Goal: Information Seeking & Learning: Get advice/opinions

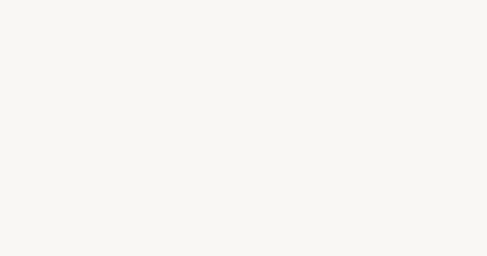
select select "US"
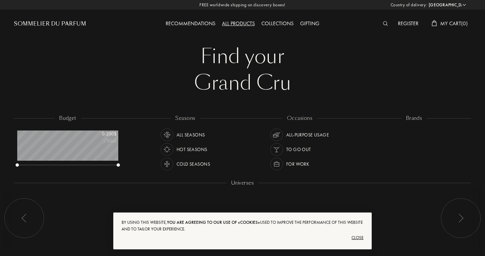
scroll to position [33, 101]
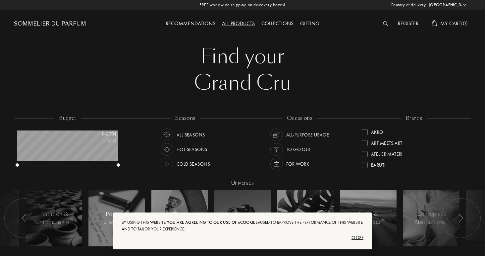
click at [358, 236] on div "Close" at bounding box center [243, 237] width 242 height 11
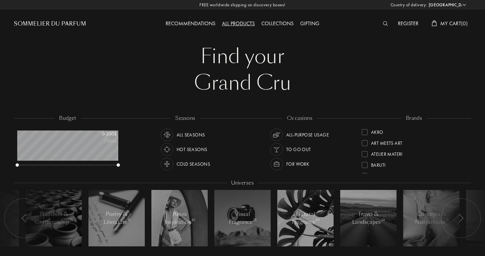
click at [192, 26] on div "Recommendations" at bounding box center [190, 24] width 56 height 9
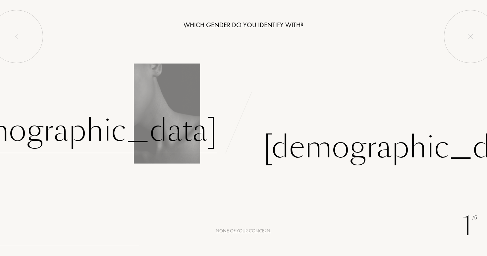
click at [166, 129] on div "[DEMOGRAPHIC_DATA]" at bounding box center [78, 130] width 277 height 45
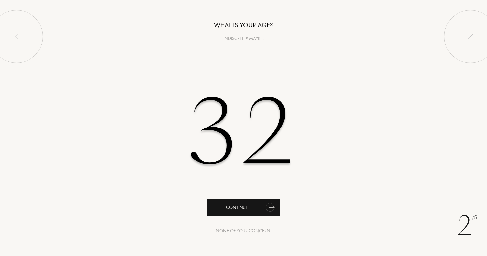
type input "32"
click at [241, 210] on div "Continue" at bounding box center [243, 207] width 73 height 18
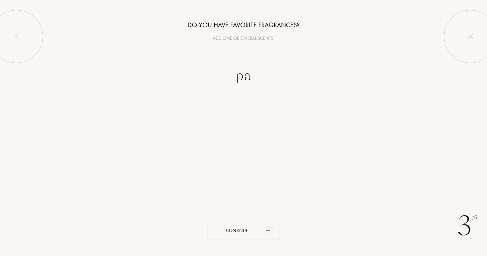
type input "p"
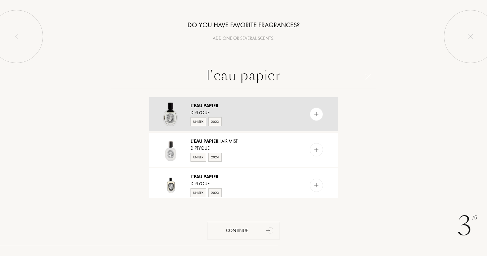
type input "l'eau papier"
click at [316, 116] on img at bounding box center [317, 114] width 6 height 6
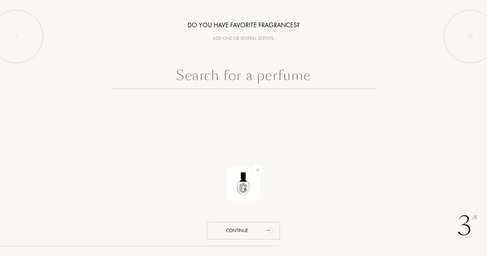
click at [309, 74] on input "text" at bounding box center [243, 77] width 265 height 24
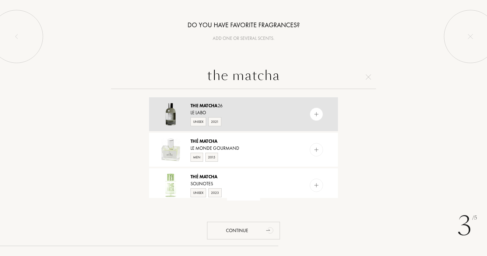
type input "the matcha"
click at [315, 116] on img at bounding box center [317, 114] width 6 height 6
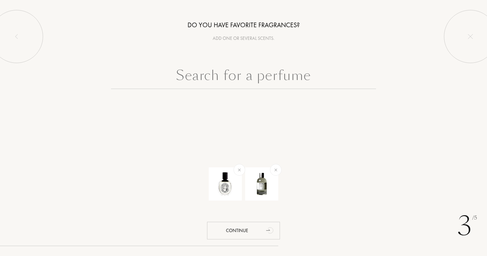
click at [293, 80] on input "text" at bounding box center [243, 77] width 265 height 24
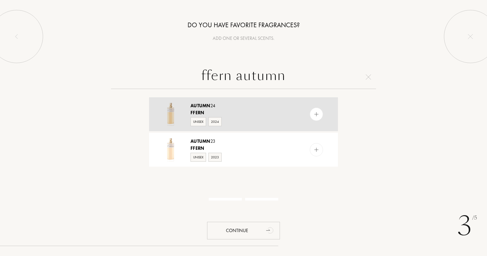
type input "ffern autumn"
click at [315, 112] on img at bounding box center [317, 114] width 6 height 6
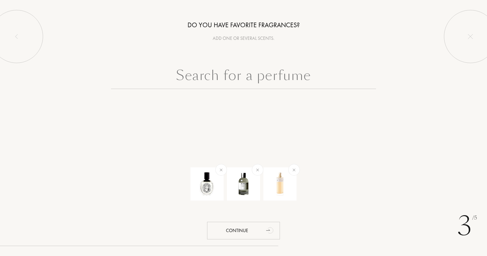
click at [300, 82] on input "text" at bounding box center [243, 77] width 265 height 24
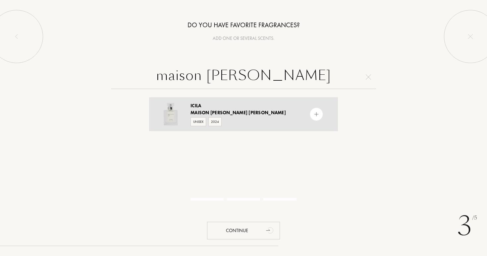
type input "maison louis marie icila"
click at [315, 117] on img at bounding box center [317, 114] width 6 height 6
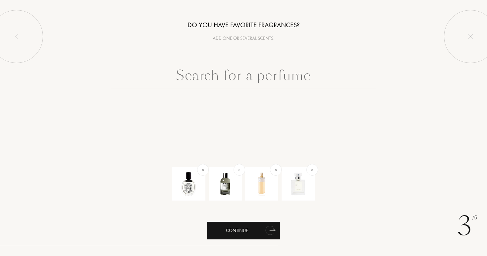
click at [253, 234] on div "Continue" at bounding box center [243, 231] width 73 height 18
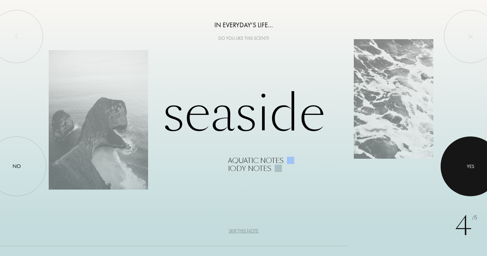
click at [464, 162] on div at bounding box center [471, 166] width 60 height 60
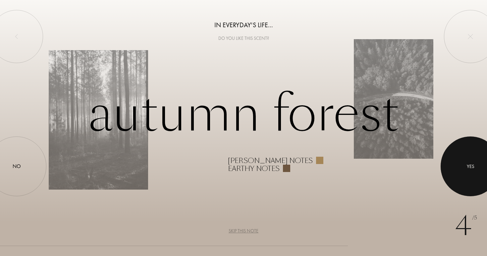
click at [464, 167] on div at bounding box center [471, 166] width 60 height 60
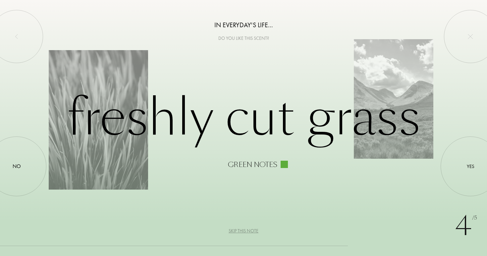
click at [246, 231] on div "Skip this note" at bounding box center [244, 230] width 30 height 7
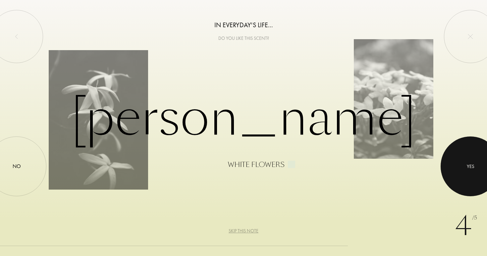
click at [465, 159] on div at bounding box center [471, 166] width 60 height 60
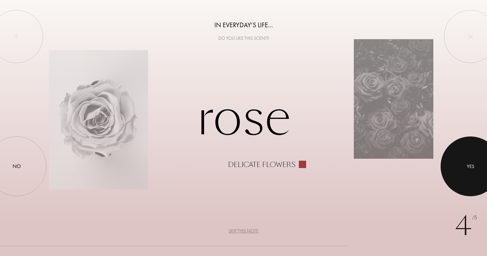
click at [463, 160] on div at bounding box center [471, 166] width 60 height 60
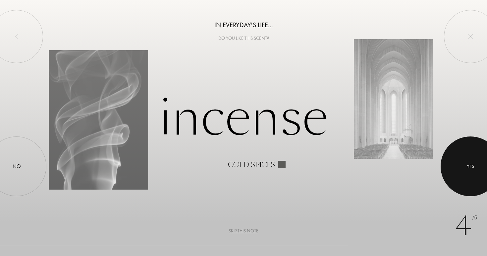
click at [463, 160] on div at bounding box center [471, 166] width 60 height 60
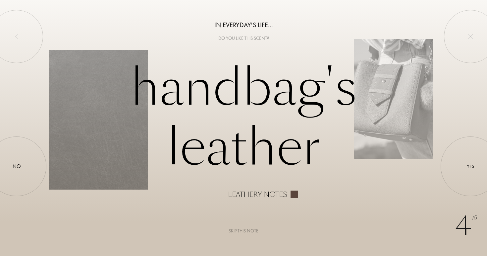
click at [245, 230] on div "Skip this note" at bounding box center [244, 230] width 30 height 7
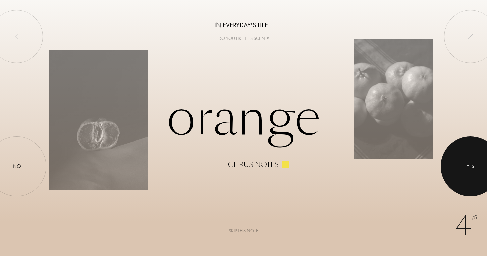
click at [457, 151] on div at bounding box center [471, 166] width 60 height 60
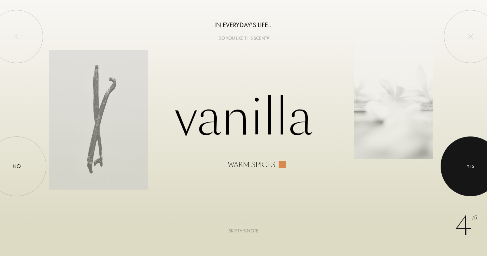
click at [457, 151] on div at bounding box center [471, 166] width 60 height 60
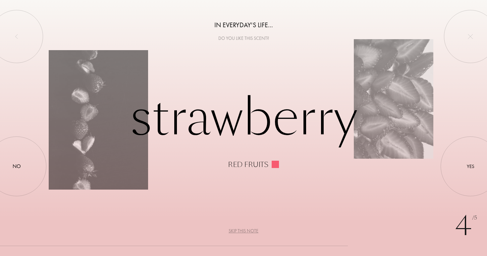
click at [237, 229] on div "Skip this note" at bounding box center [244, 230] width 30 height 7
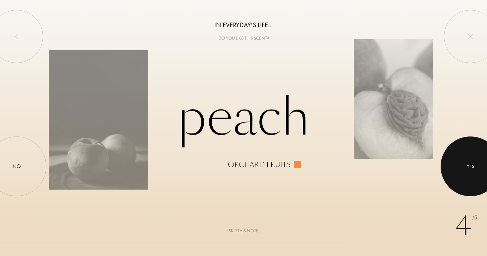
click at [452, 154] on div at bounding box center [471, 166] width 60 height 60
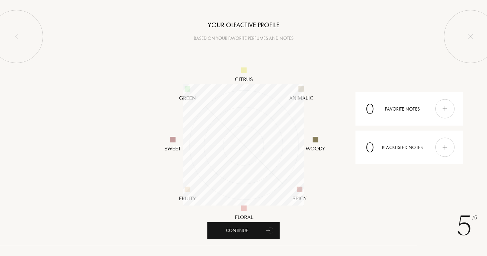
scroll to position [121, 121]
click at [241, 228] on div "Continue" at bounding box center [243, 231] width 73 height 18
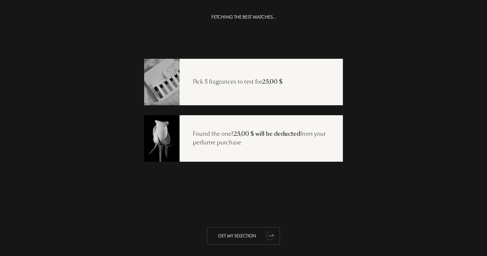
click at [246, 236] on div "Get my selection" at bounding box center [243, 236] width 73 height 18
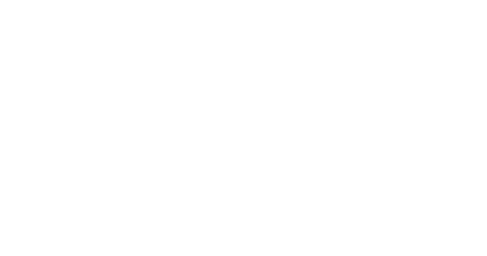
select select "US"
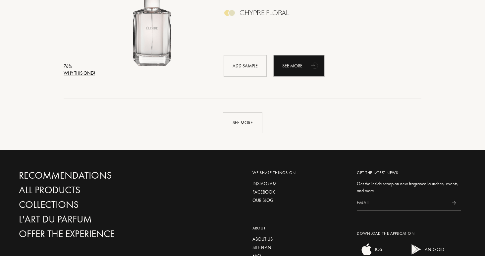
scroll to position [1609, 0]
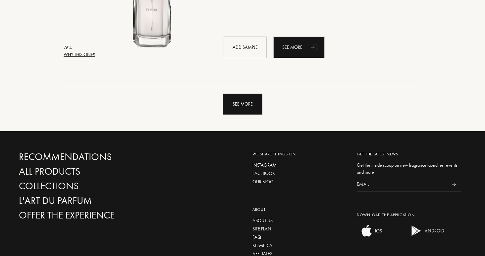
click at [244, 102] on div "See more" at bounding box center [242, 104] width 39 height 21
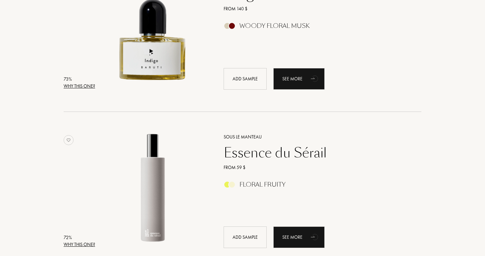
scroll to position [2200, 0]
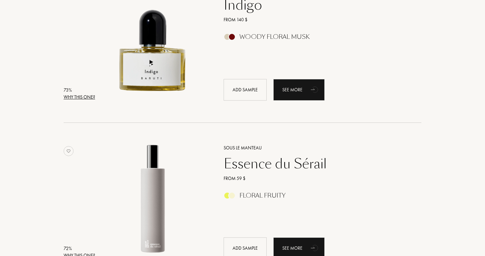
click at [255, 10] on div "Indigo" at bounding box center [315, 5] width 193 height 16
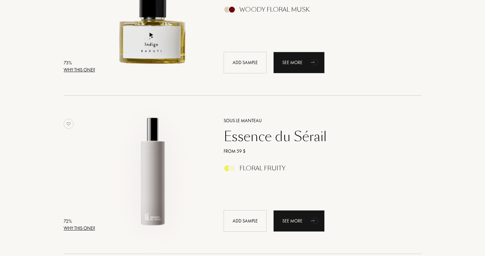
scroll to position [2229, 0]
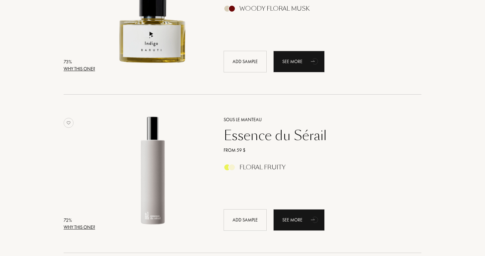
click at [261, 133] on div "Essence du Sérail" at bounding box center [315, 135] width 193 height 16
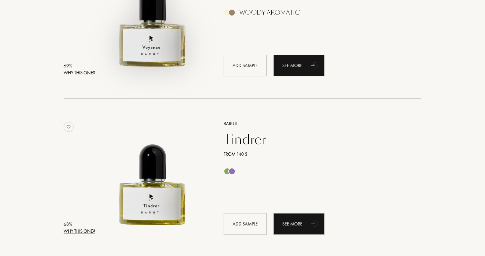
scroll to position [2871, 0]
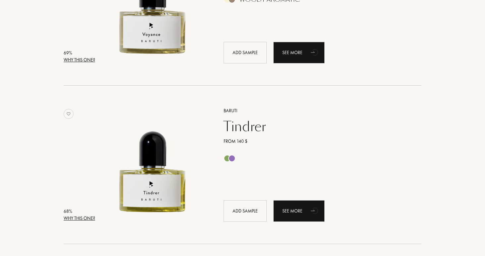
click at [249, 125] on div "Tindrer" at bounding box center [315, 126] width 193 height 16
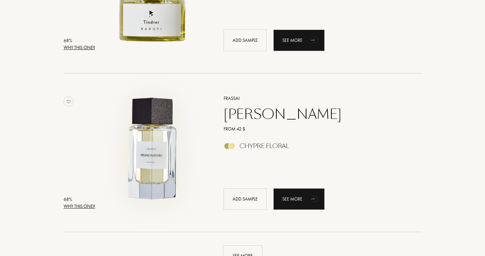
scroll to position [3043, 0]
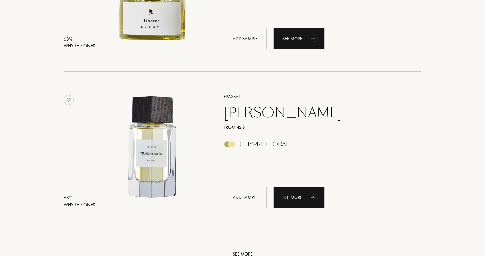
click at [266, 117] on div "Verano Porteño" at bounding box center [315, 112] width 193 height 16
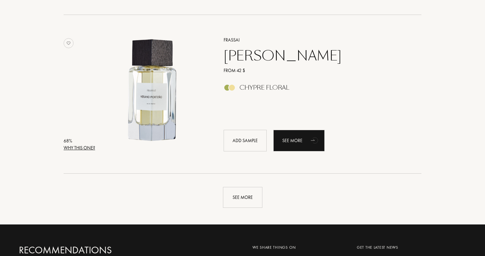
scroll to position [3190, 0]
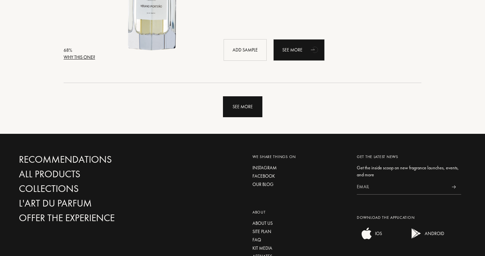
click at [260, 102] on div "See more" at bounding box center [242, 106] width 39 height 21
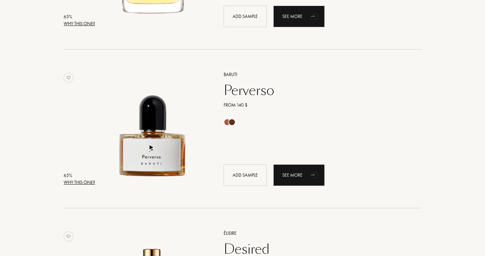
scroll to position [3741, 0]
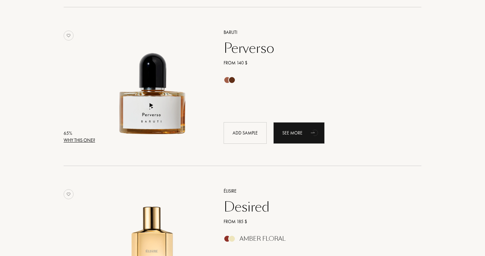
click at [244, 50] on div "Perverso" at bounding box center [315, 48] width 193 height 16
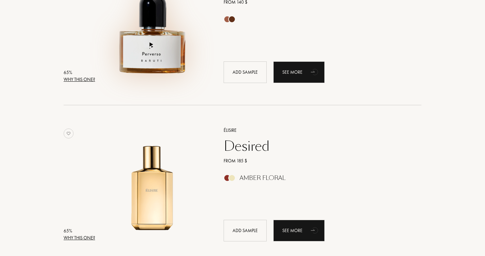
scroll to position [3808, 0]
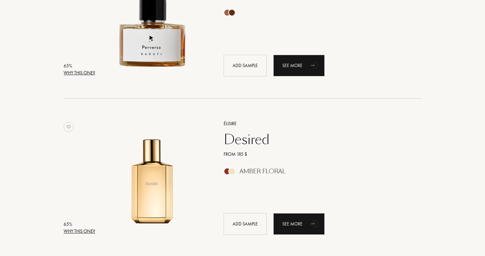
click at [251, 140] on div "Desired" at bounding box center [315, 139] width 193 height 16
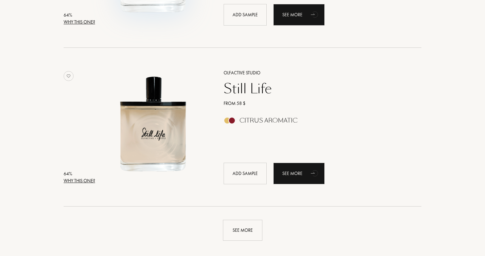
scroll to position [4663, 0]
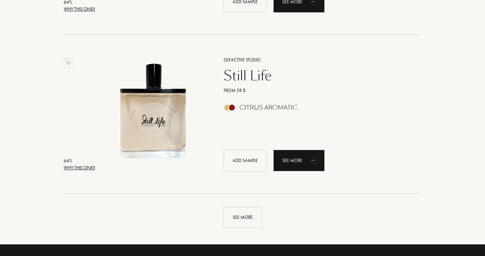
click at [243, 78] on div "Still Life" at bounding box center [315, 76] width 193 height 16
click at [262, 225] on div "See more" at bounding box center [242, 217] width 39 height 21
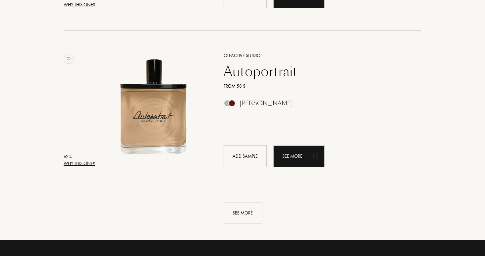
scroll to position [6251, 0]
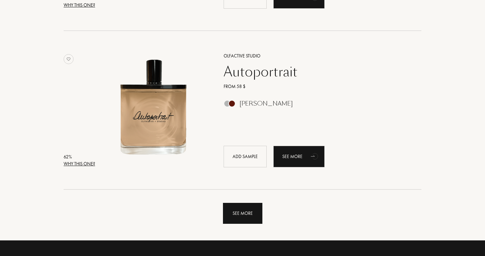
click at [248, 207] on div "See more" at bounding box center [242, 213] width 39 height 21
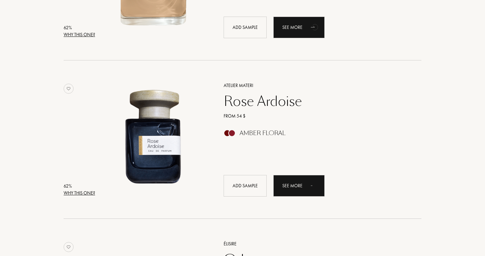
scroll to position [6419, 0]
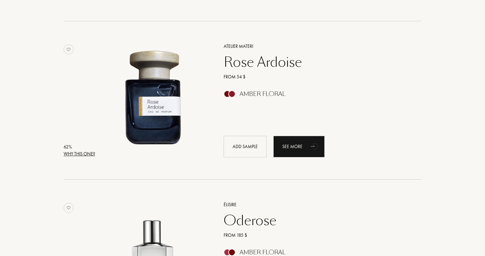
click at [272, 64] on div "Rose Ardoise" at bounding box center [315, 62] width 193 height 16
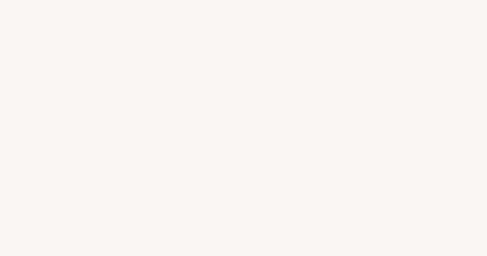
select select "US"
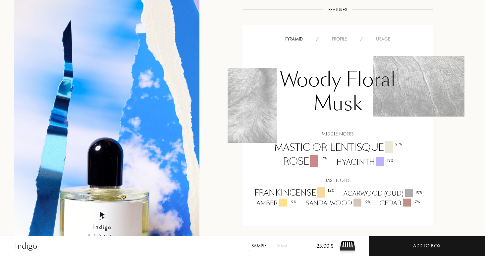
scroll to position [447, 0]
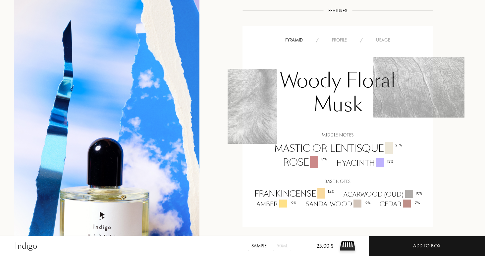
click at [348, 42] on div "Profile" at bounding box center [340, 39] width 28 height 7
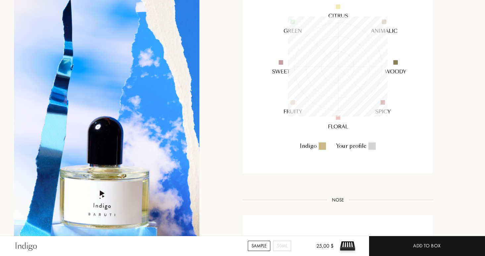
scroll to position [500, 0]
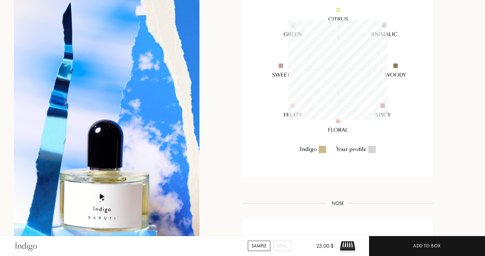
click at [440, 88] on div "Storytelling Storytelling One of the most beautiful feelings is on an airplane …" at bounding box center [243, 79] width 468 height 594
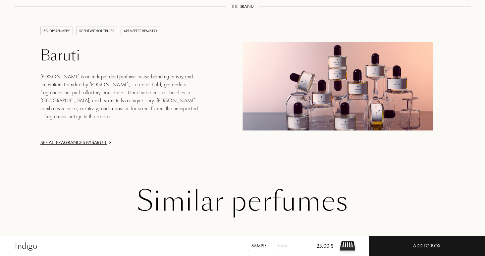
scroll to position [927, 0]
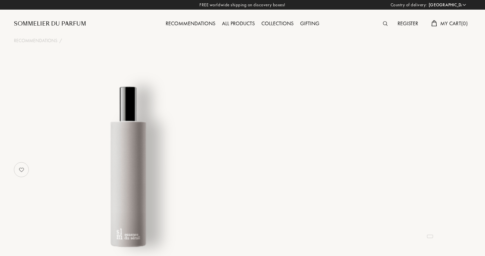
select select "US"
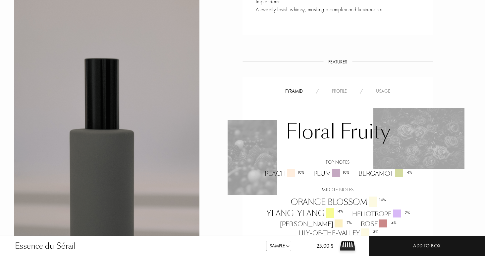
scroll to position [345, 0]
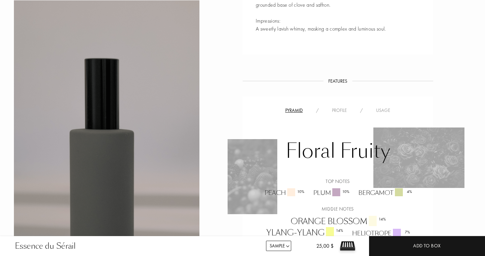
click at [341, 112] on div "Profile" at bounding box center [340, 110] width 28 height 7
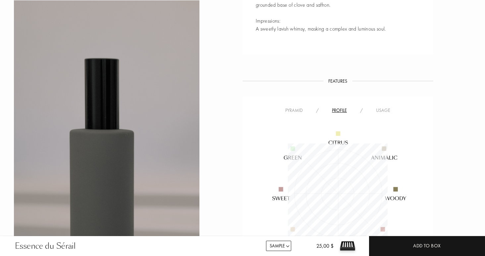
scroll to position [100, 100]
click at [384, 107] on div "Usage" at bounding box center [384, 110] width 28 height 7
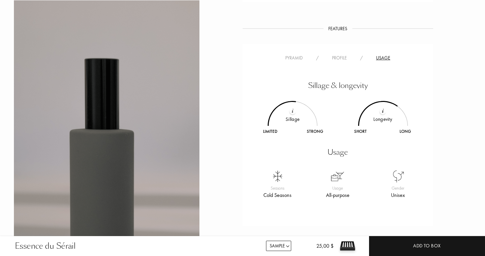
scroll to position [405, 0]
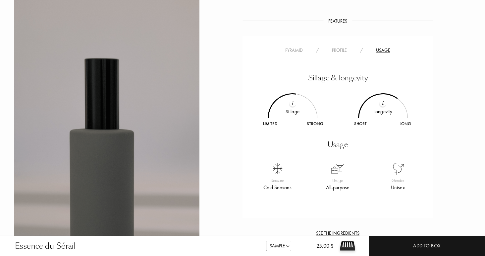
click at [340, 51] on div "Profile" at bounding box center [340, 50] width 28 height 7
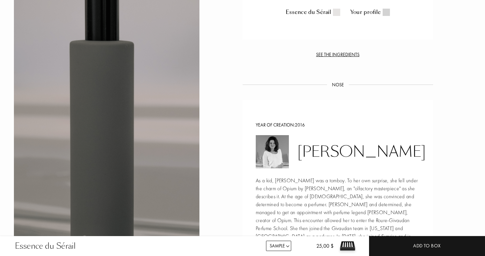
scroll to position [608, 0]
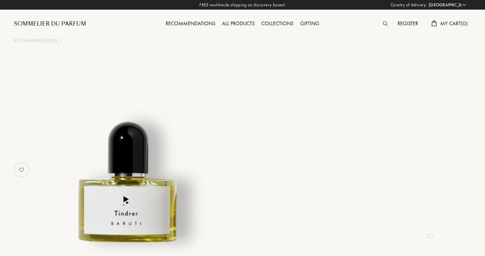
select select "US"
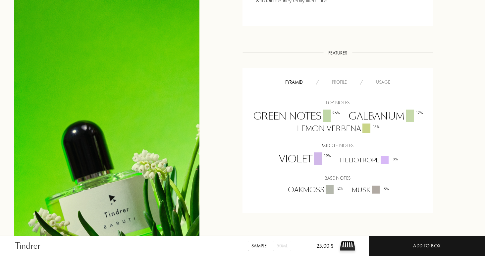
scroll to position [381, 0]
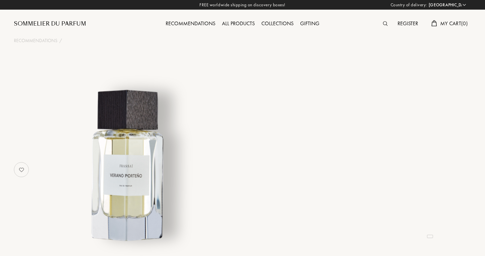
select select "US"
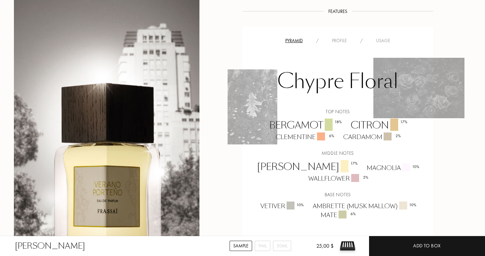
scroll to position [437, 0]
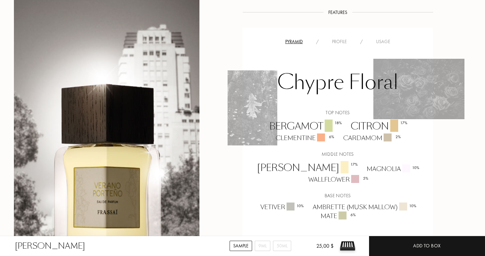
click at [340, 41] on div "Profile" at bounding box center [340, 41] width 28 height 7
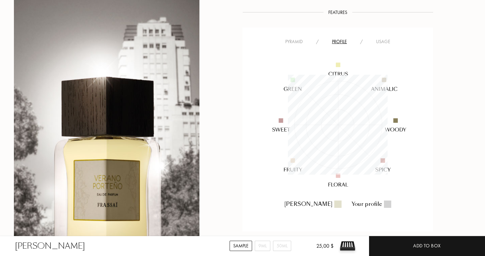
scroll to position [100, 100]
click at [382, 43] on div "Usage" at bounding box center [384, 41] width 28 height 7
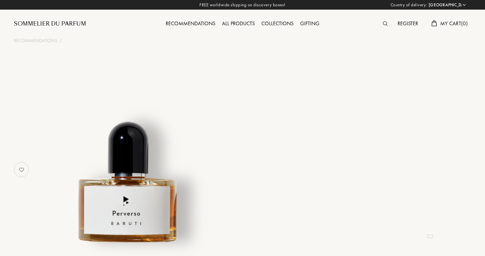
select select "US"
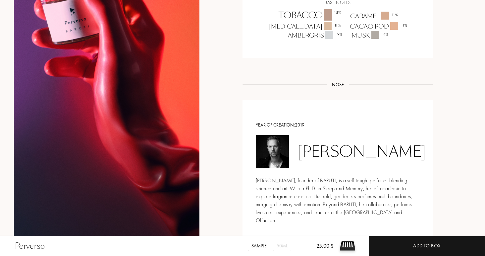
scroll to position [537, 0]
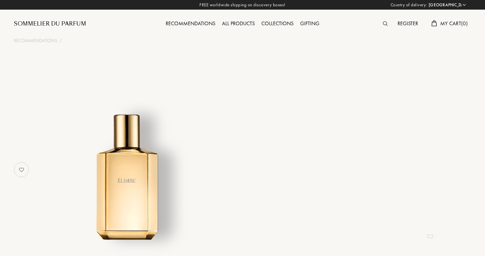
select select "US"
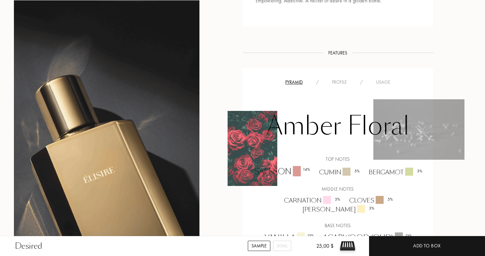
scroll to position [375, 0]
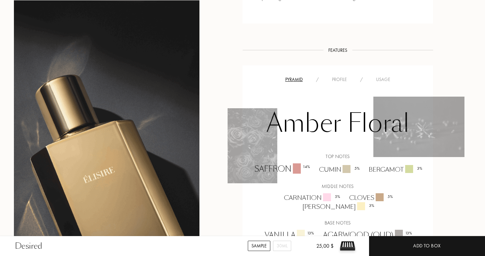
click at [337, 77] on div "Profile" at bounding box center [340, 79] width 28 height 7
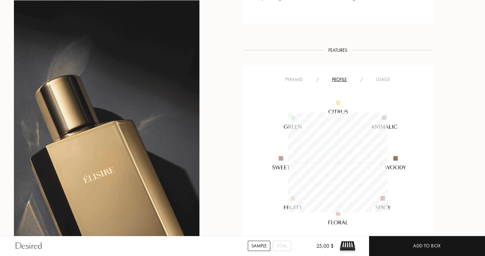
scroll to position [100, 100]
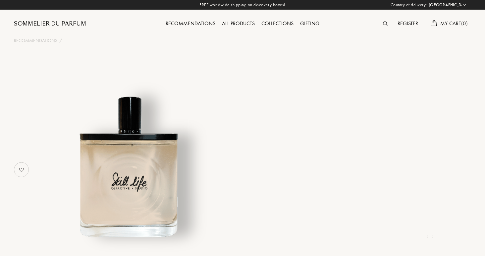
select select "US"
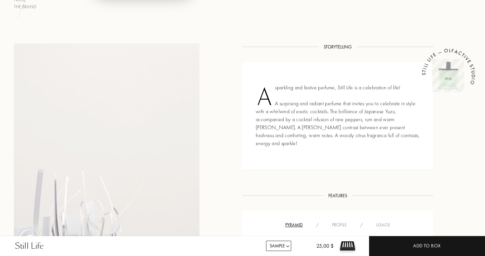
scroll to position [276, 0]
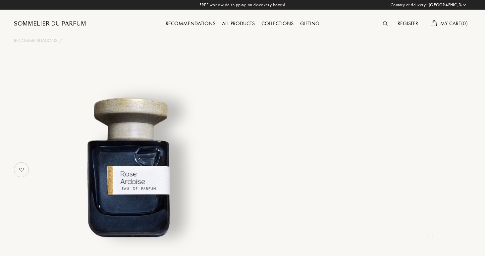
select select "US"
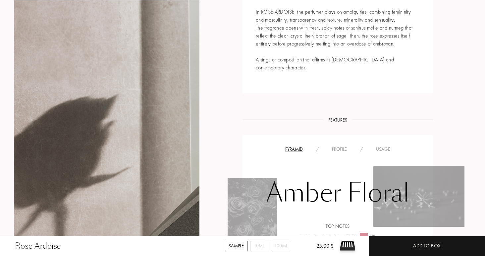
scroll to position [465, 0]
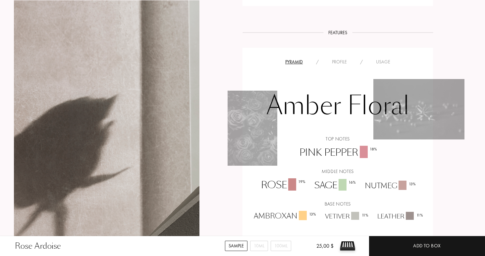
click at [340, 58] on div "Pyramid / Profile / Usage" at bounding box center [338, 62] width 181 height 8
click at [340, 58] on div "Profile" at bounding box center [340, 61] width 28 height 7
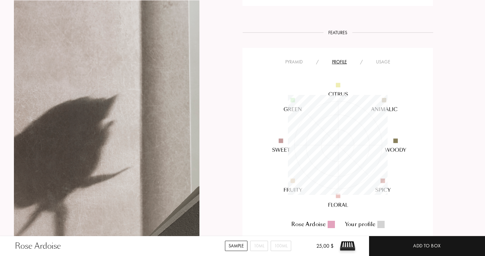
scroll to position [100, 100]
click at [387, 58] on div "Usage" at bounding box center [384, 61] width 28 height 7
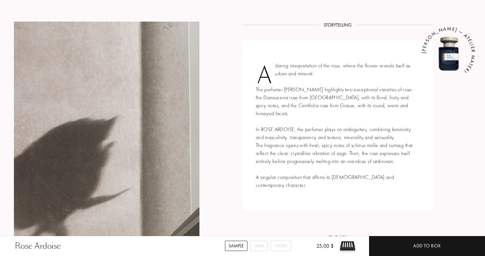
scroll to position [0, 0]
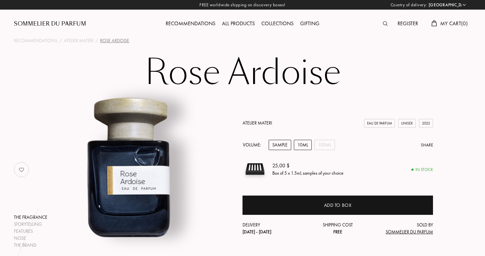
click at [302, 145] on div "10mL" at bounding box center [303, 145] width 18 height 10
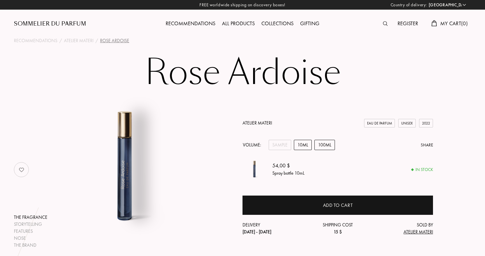
click at [322, 146] on div "100mL" at bounding box center [325, 145] width 21 height 10
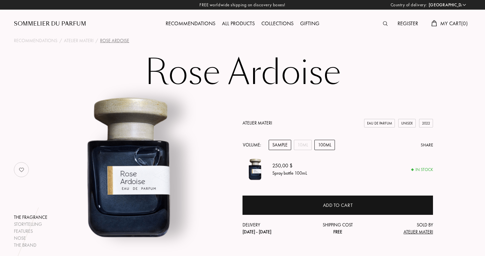
click at [277, 147] on div "Sample" at bounding box center [280, 145] width 23 height 10
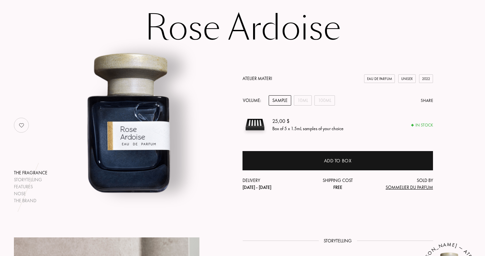
scroll to position [44, 0]
